Goal: Information Seeking & Learning: Learn about a topic

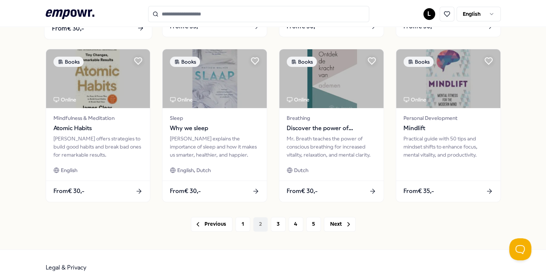
scroll to position [373, 0]
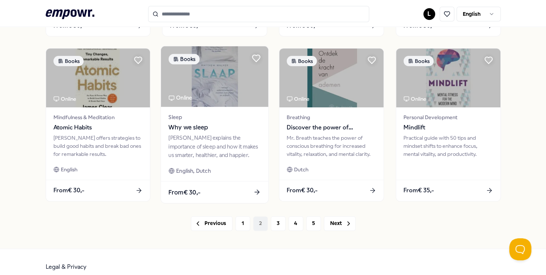
click at [207, 143] on div "[PERSON_NAME] explains the importance of sleep and how it makes us smarter, hea…" at bounding box center [215, 146] width 92 height 25
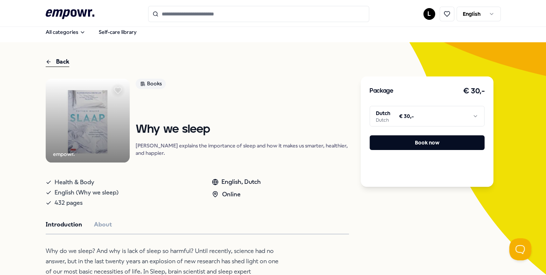
scroll to position [5, 0]
click at [85, 116] on img at bounding box center [88, 121] width 84 height 84
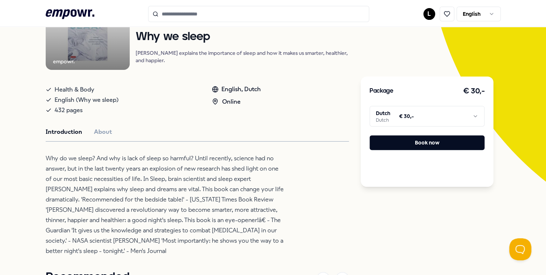
scroll to position [94, 0]
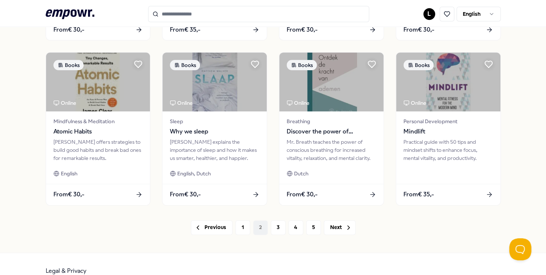
scroll to position [369, 0]
click at [337, 227] on button "Next" at bounding box center [340, 228] width 32 height 15
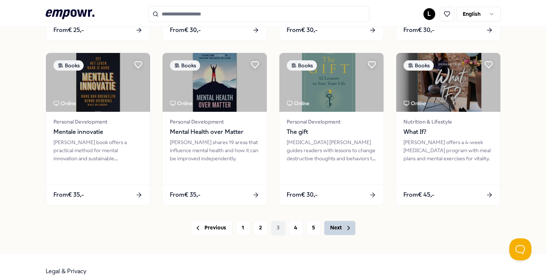
click at [337, 227] on button "Next" at bounding box center [340, 228] width 32 height 15
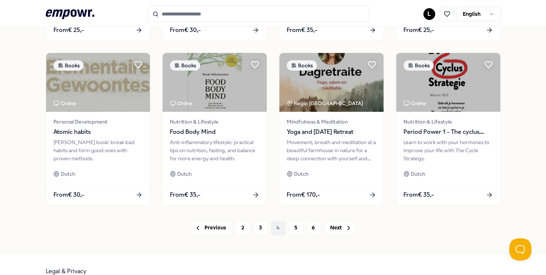
drag, startPoint x: 337, startPoint y: 227, endPoint x: 273, endPoint y: 248, distance: 67.5
drag, startPoint x: 257, startPoint y: 224, endPoint x: 212, endPoint y: 230, distance: 45.6
click at [212, 230] on button "Previous" at bounding box center [212, 228] width 42 height 15
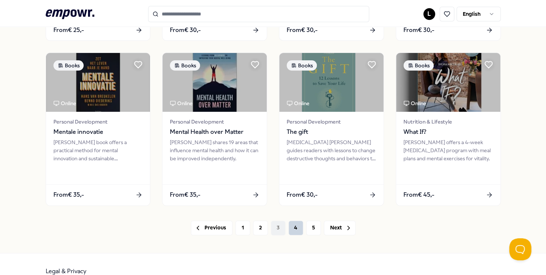
drag, startPoint x: 334, startPoint y: 226, endPoint x: 292, endPoint y: 223, distance: 42.8
drag, startPoint x: 292, startPoint y: 223, endPoint x: 446, endPoint y: 225, distance: 154.3
click at [446, 225] on div "Previous 1 2 3 4 5 Next" at bounding box center [273, 228] width 455 height 15
drag, startPoint x: 487, startPoint y: 193, endPoint x: 430, endPoint y: 227, distance: 65.9
click at [430, 227] on div "Previous 1 2 3 4 5 Next" at bounding box center [273, 228] width 455 height 15
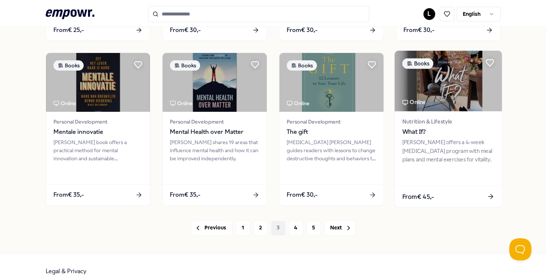
drag, startPoint x: 288, startPoint y: 226, endPoint x: 447, endPoint y: 196, distance: 162.2
click at [447, 196] on div "From € 45,-" at bounding box center [447, 197] width 107 height 22
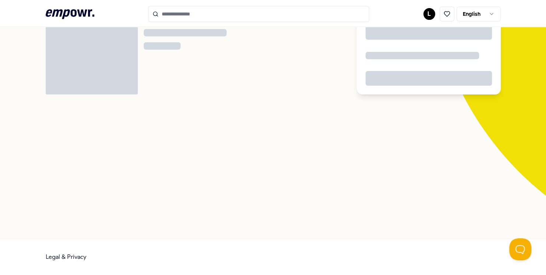
scroll to position [47, 0]
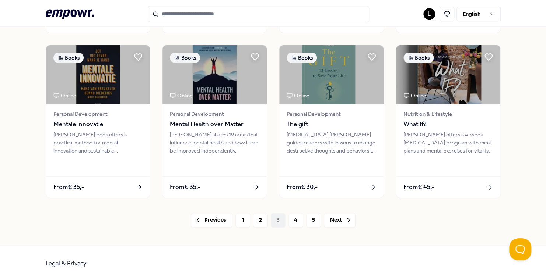
scroll to position [381, 0]
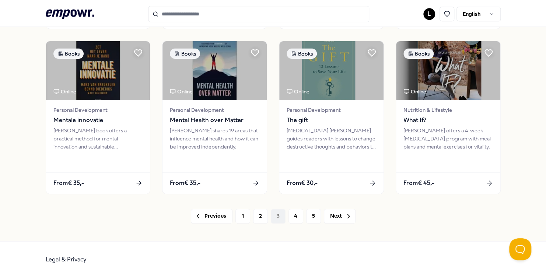
drag, startPoint x: 290, startPoint y: 210, endPoint x: 349, endPoint y: 261, distance: 77.8
click at [349, 261] on div "Legal & Privacy" at bounding box center [273, 260] width 455 height 36
click at [288, 214] on button "4" at bounding box center [295, 216] width 15 height 15
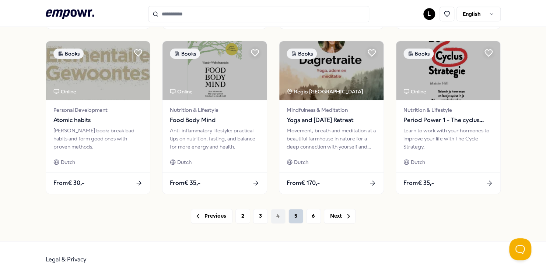
click at [288, 212] on button "5" at bounding box center [295, 216] width 15 height 15
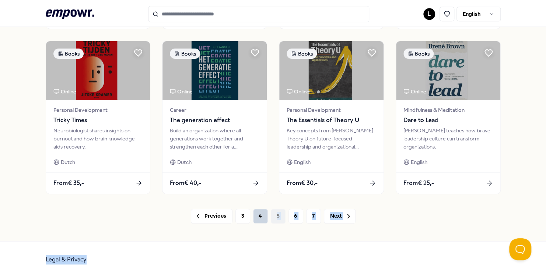
drag, startPoint x: 252, startPoint y: 249, endPoint x: 257, endPoint y: 216, distance: 33.5
click at [257, 216] on button "4" at bounding box center [260, 216] width 15 height 15
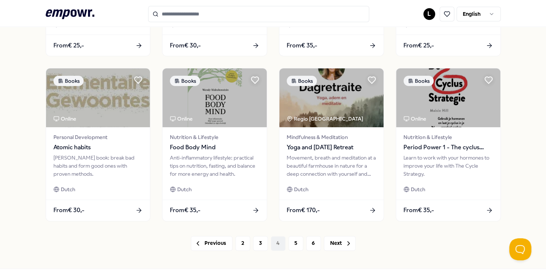
scroll to position [381, 0]
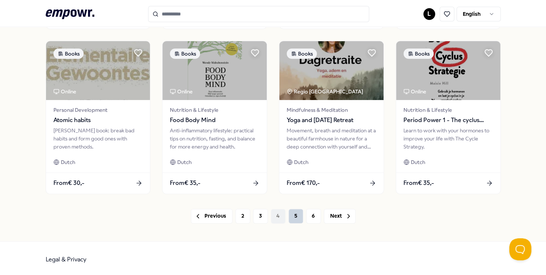
click at [291, 214] on button "5" at bounding box center [295, 216] width 15 height 15
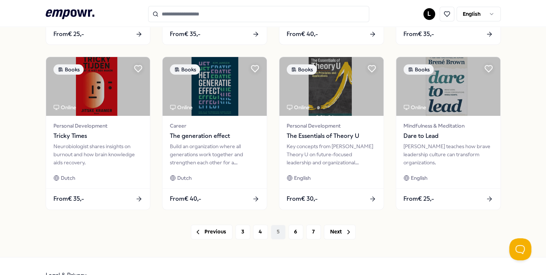
scroll to position [381, 0]
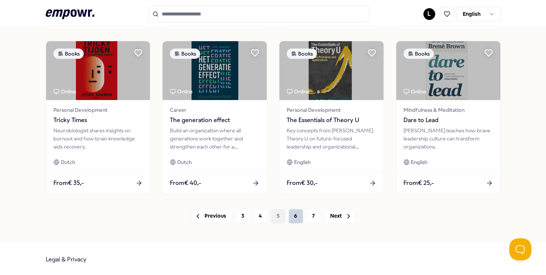
click at [292, 214] on button "6" at bounding box center [295, 216] width 15 height 15
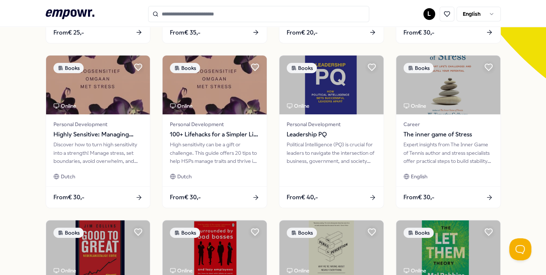
scroll to position [202, 0]
click at [292, 214] on div "Books Online Personal Development Untamed [PERSON_NAME] encourages women to let…" at bounding box center [273, 131] width 455 height 483
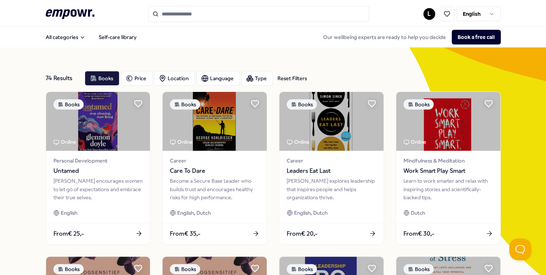
scroll to position [0, 0]
click at [294, 214] on span "English, Dutch" at bounding box center [311, 213] width 34 height 8
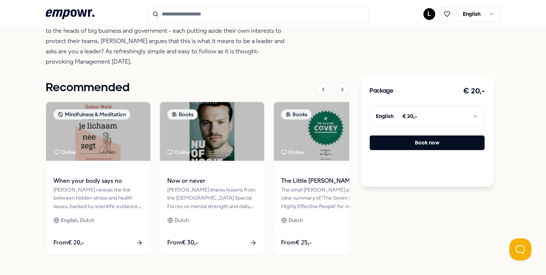
scroll to position [346, 0]
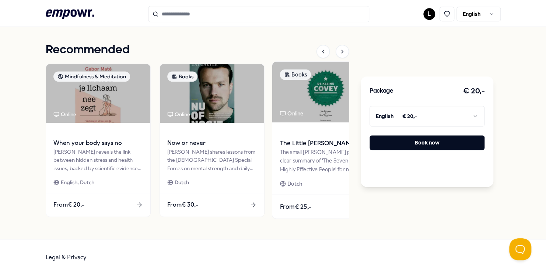
click at [337, 207] on div "From € 25,-" at bounding box center [325, 207] width 107 height 24
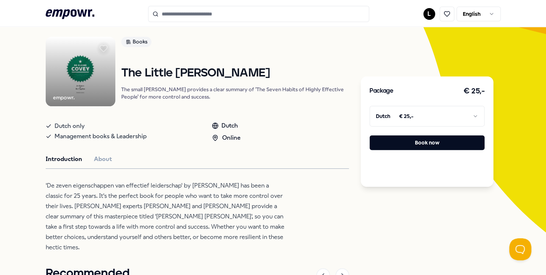
click at [236, 209] on p "'De zeven eigenschappen van effectief leiderschap' by [PERSON_NAME] has been a …" at bounding box center [165, 217] width 239 height 72
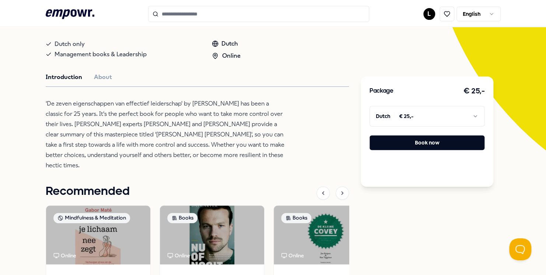
scroll to position [264, 0]
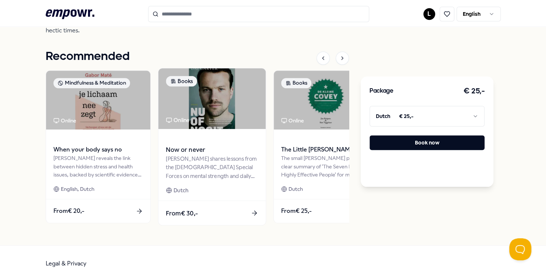
click at [195, 92] on img at bounding box center [211, 98] width 107 height 61
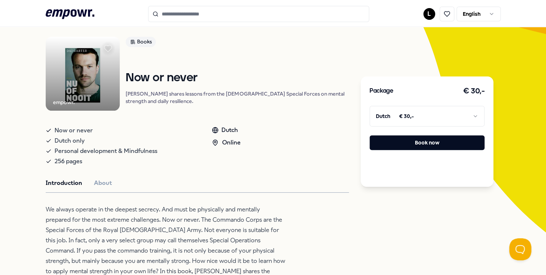
click at [286, 85] on h1 "Now or never" at bounding box center [237, 78] width 223 height 13
click at [137, 236] on p "We always operate in the deepest secrecy. And must be physically and mentally p…" at bounding box center [165, 261] width 239 height 113
drag, startPoint x: 137, startPoint y: 236, endPoint x: 180, endPoint y: 244, distance: 43.5
click at [180, 244] on p "We always operate in the deepest secrecy. And must be physically and mentally p…" at bounding box center [165, 261] width 239 height 113
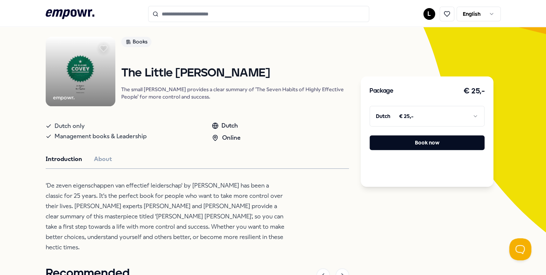
click at [35, 178] on div "Back empowr. Books The Little [PERSON_NAME] The small [PERSON_NAME] provides a …" at bounding box center [273, 231] width 546 height 462
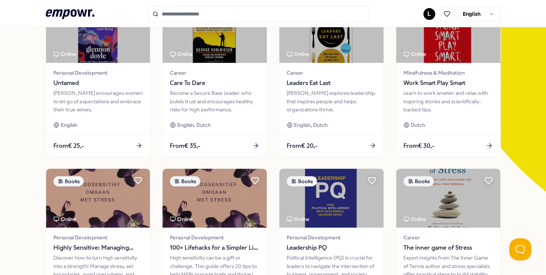
scroll to position [88, 0]
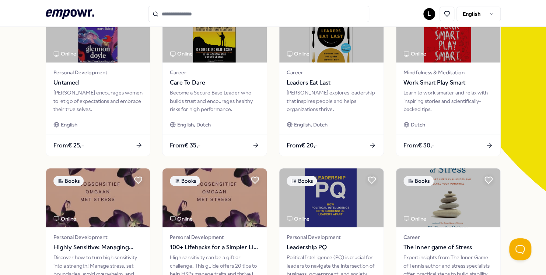
click at [21, 166] on div "74 Results Reset Filters Books Price Location Language Type Reset Filters Books…" at bounding box center [273, 246] width 546 height 575
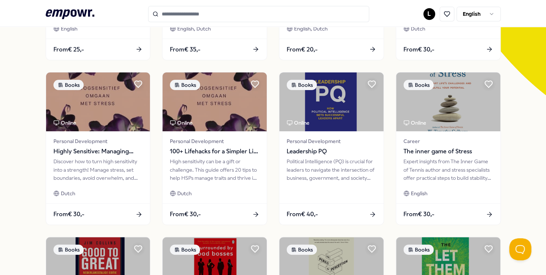
scroll to position [185, 0]
